Goal: Transaction & Acquisition: Book appointment/travel/reservation

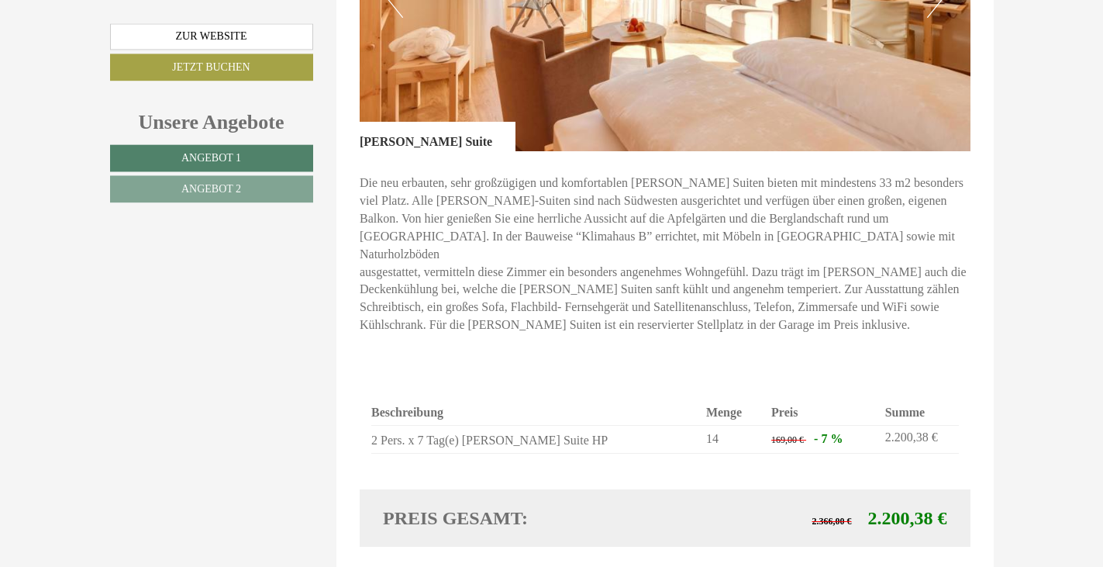
scroll to position [2214, 0]
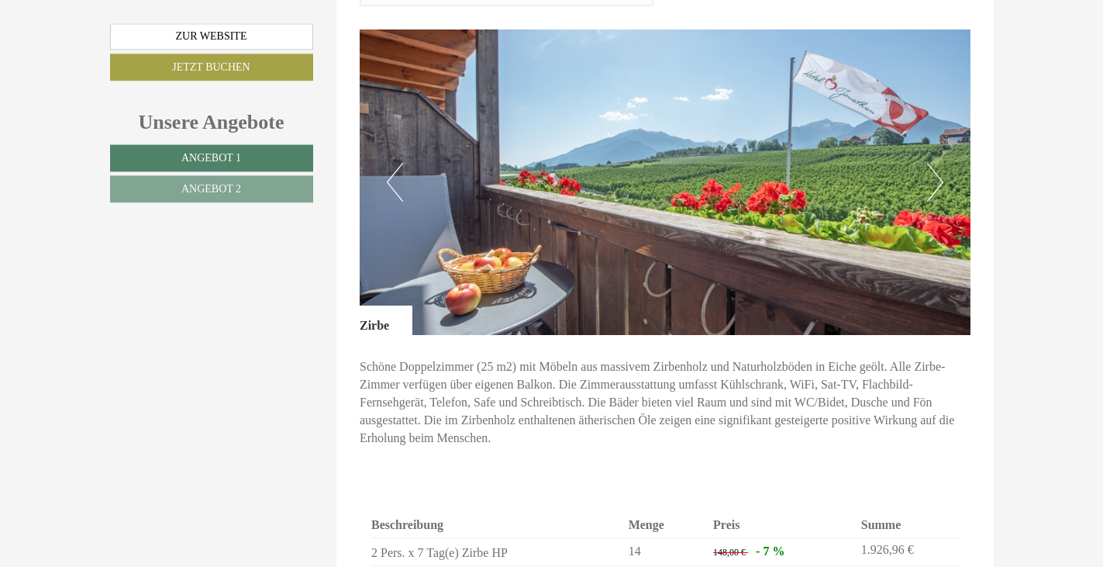
scroll to position [1028, 0]
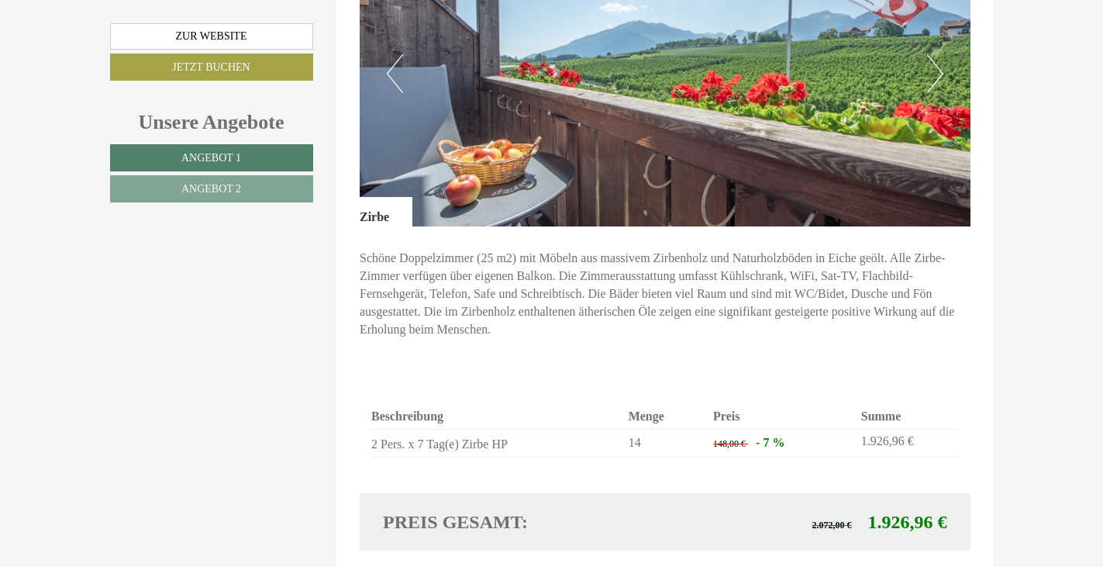
scroll to position [949, 0]
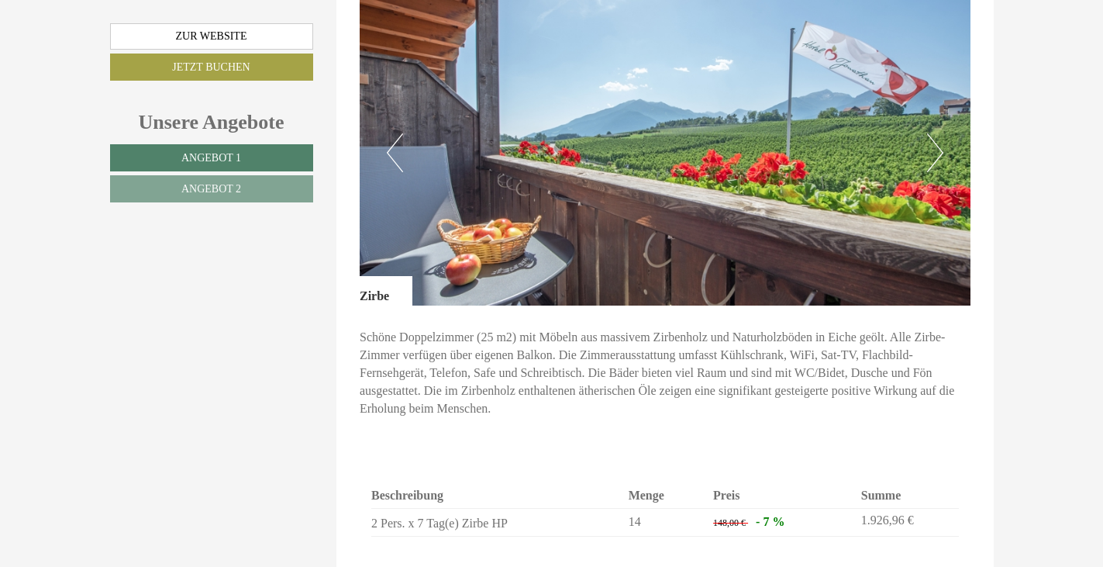
click at [943, 133] on button "Next" at bounding box center [935, 152] width 16 height 39
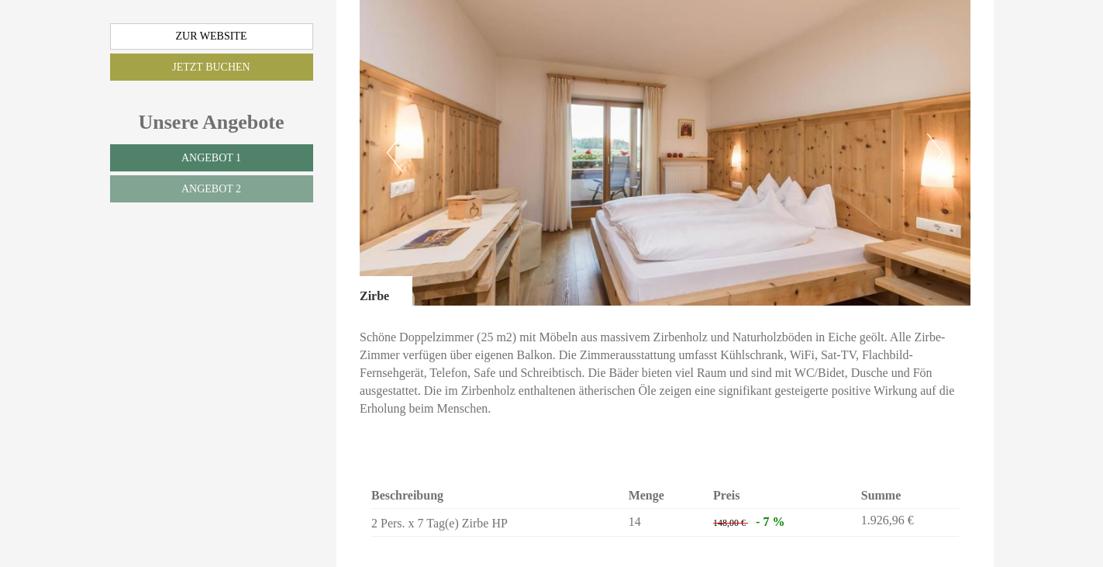
click at [942, 133] on button "Next" at bounding box center [935, 152] width 16 height 39
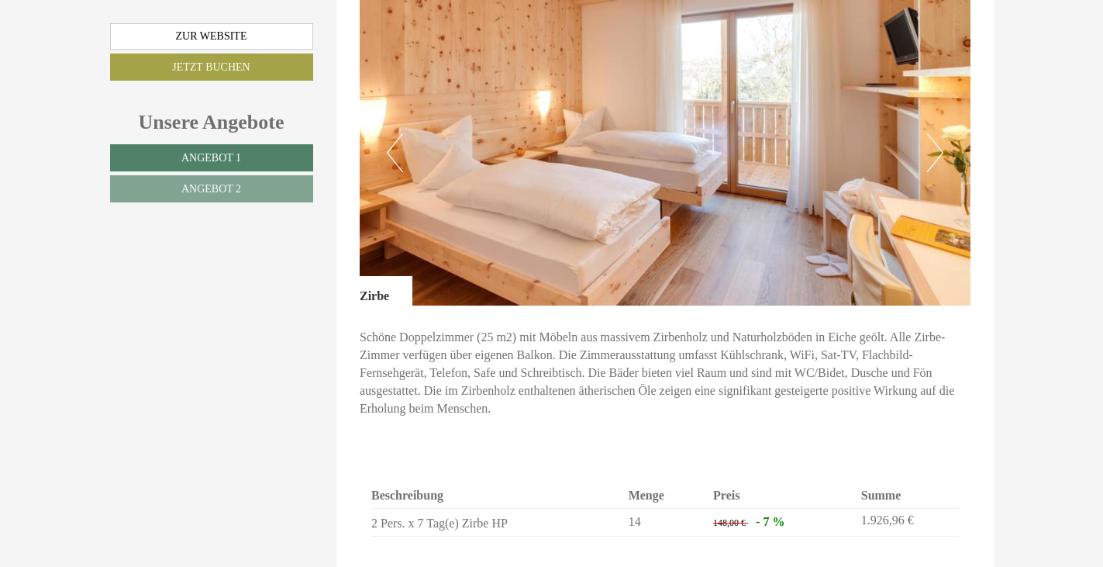
click at [943, 133] on button "Next" at bounding box center [935, 152] width 16 height 39
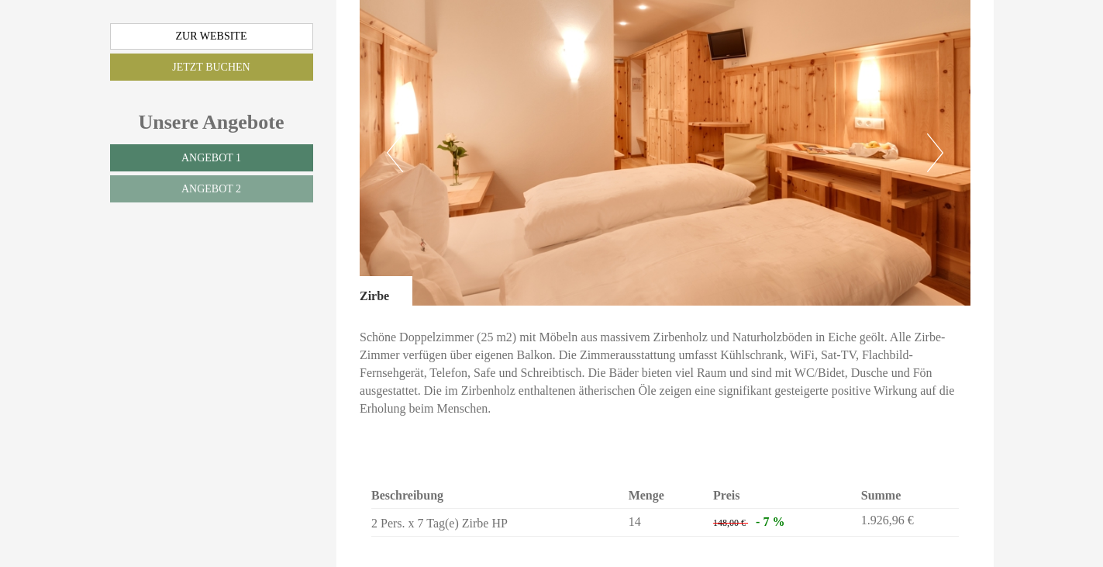
click at [943, 133] on button "Next" at bounding box center [935, 152] width 16 height 39
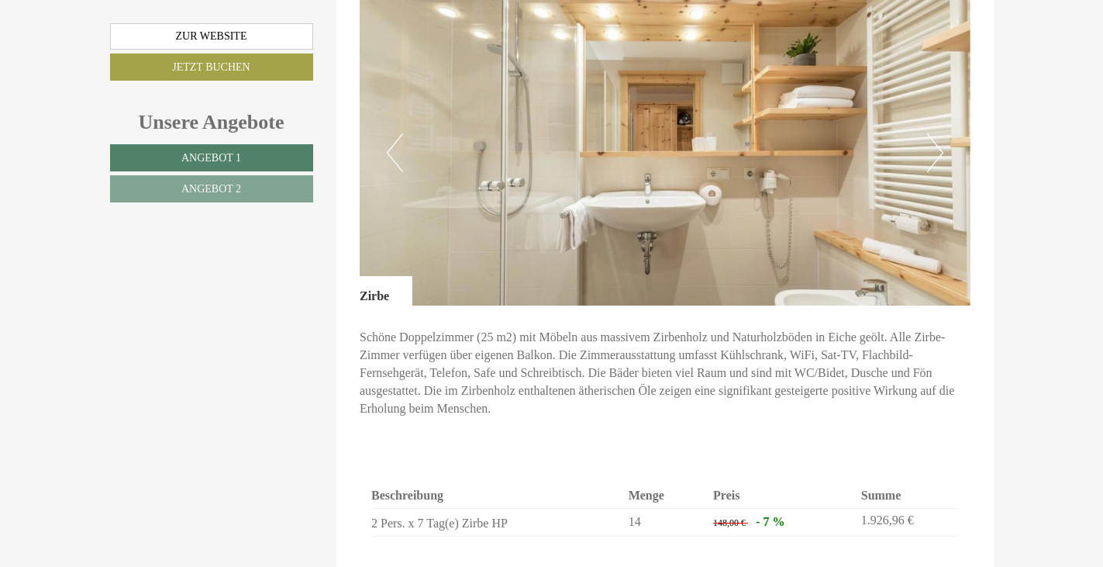
click at [943, 133] on button "Next" at bounding box center [935, 152] width 16 height 39
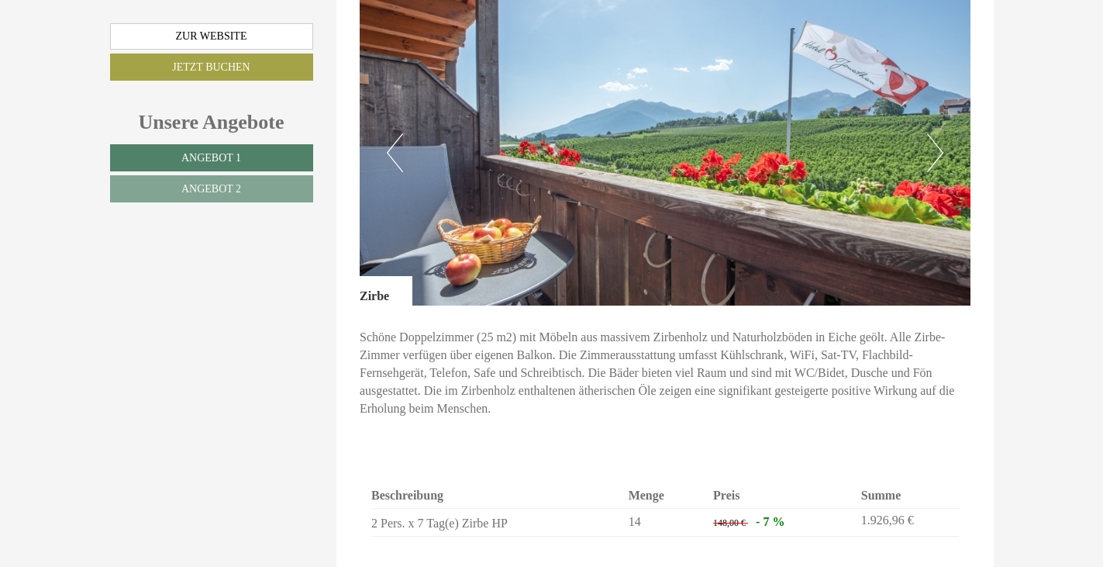
click at [940, 133] on button "Next" at bounding box center [935, 152] width 16 height 39
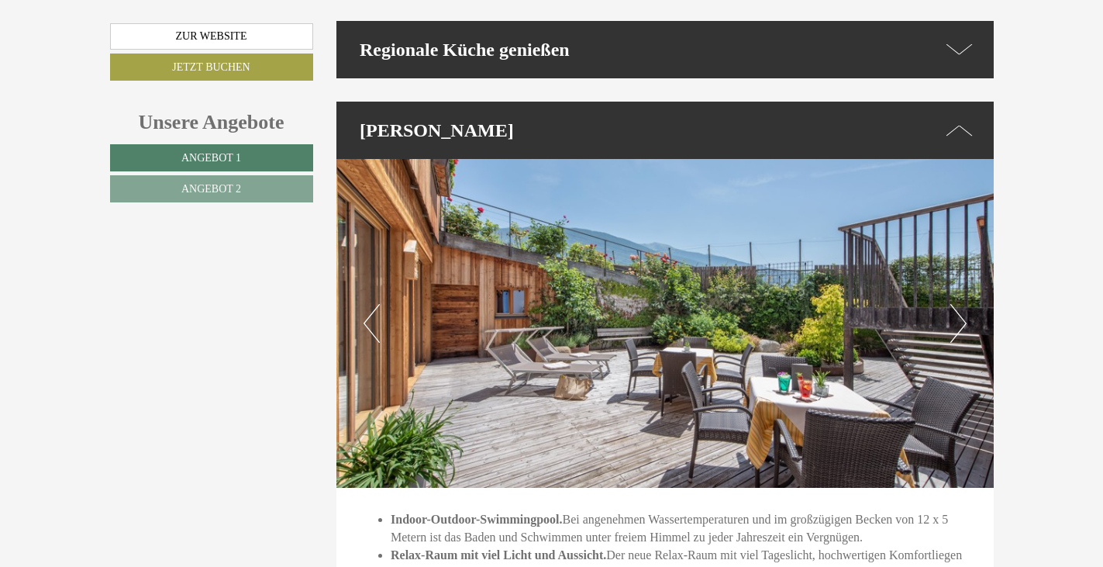
scroll to position [2847, 0]
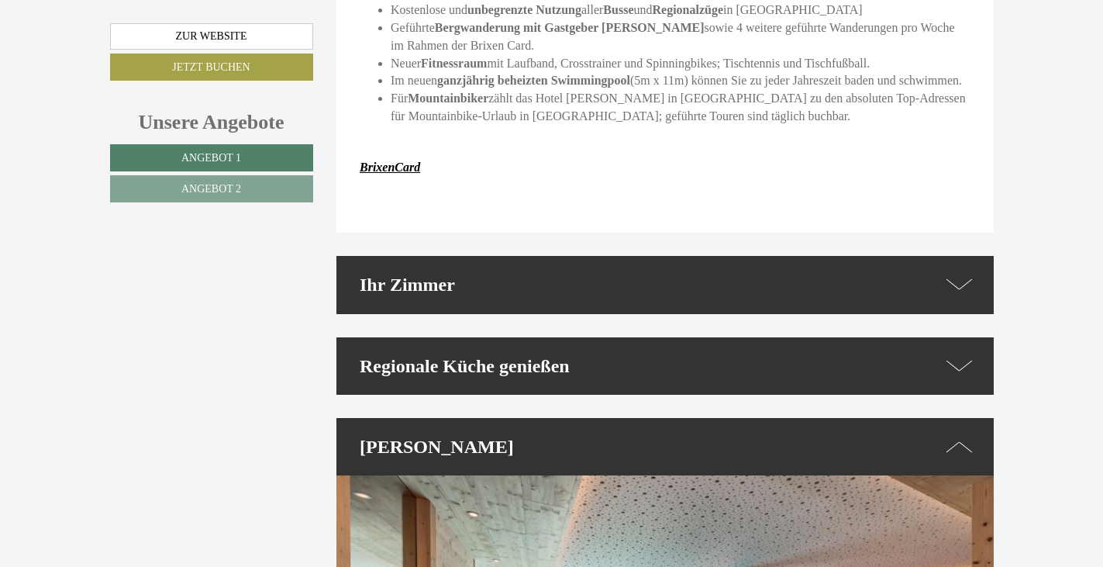
click at [953, 354] on icon at bounding box center [959, 365] width 26 height 22
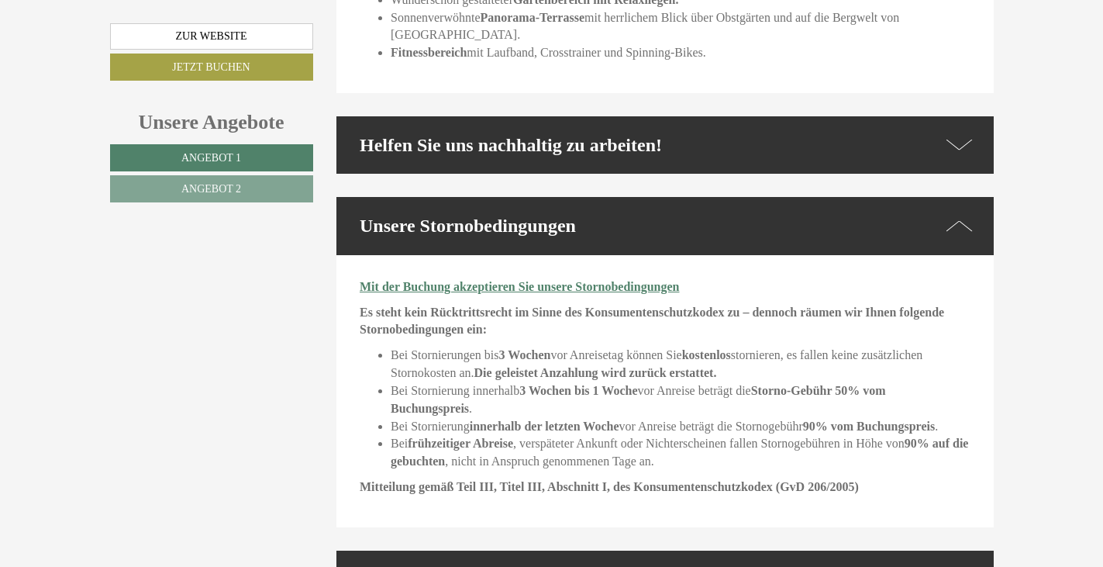
scroll to position [4666, 0]
